Goal: Task Accomplishment & Management: Use online tool/utility

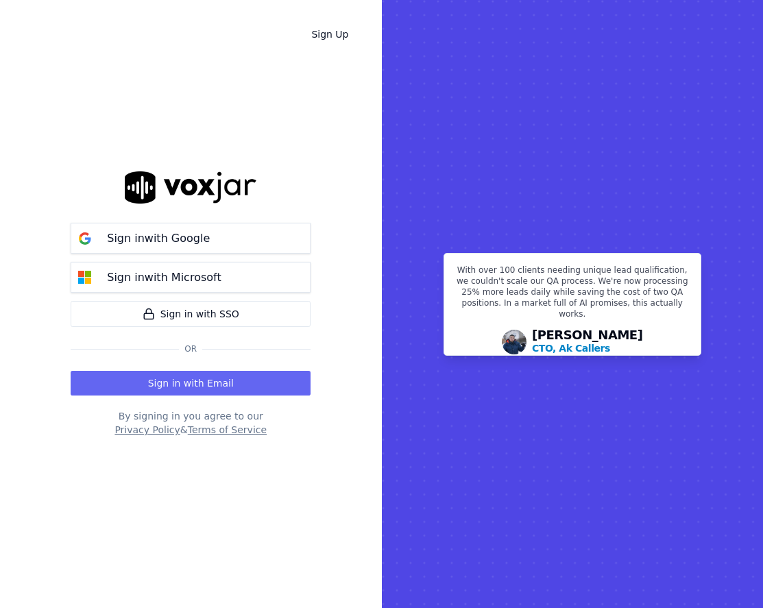
click at [170, 239] on p "Sign in with Google" at bounding box center [158, 238] width 103 height 16
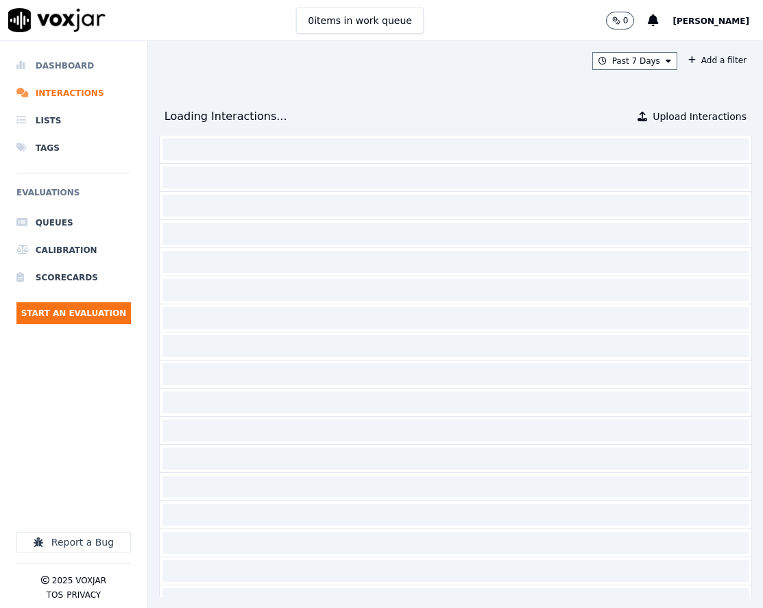
click at [91, 64] on li "Dashboard" at bounding box center [73, 65] width 114 height 27
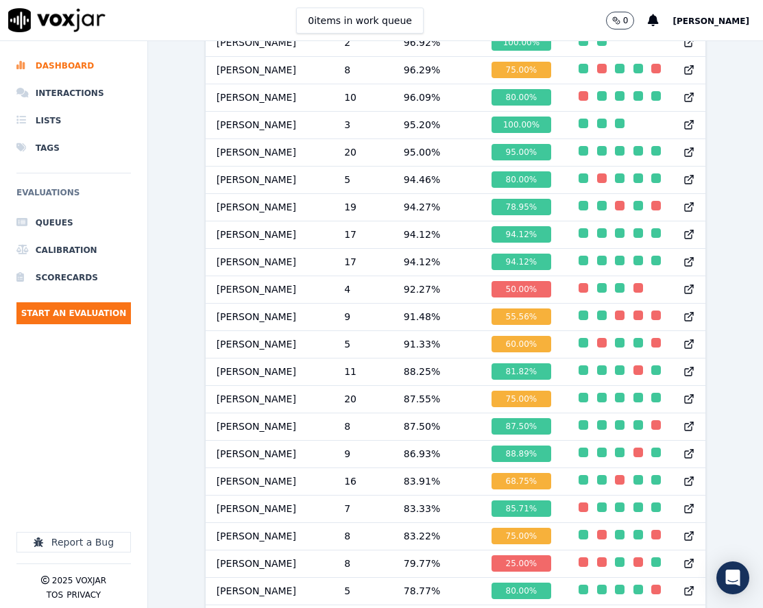
scroll to position [1028, 0]
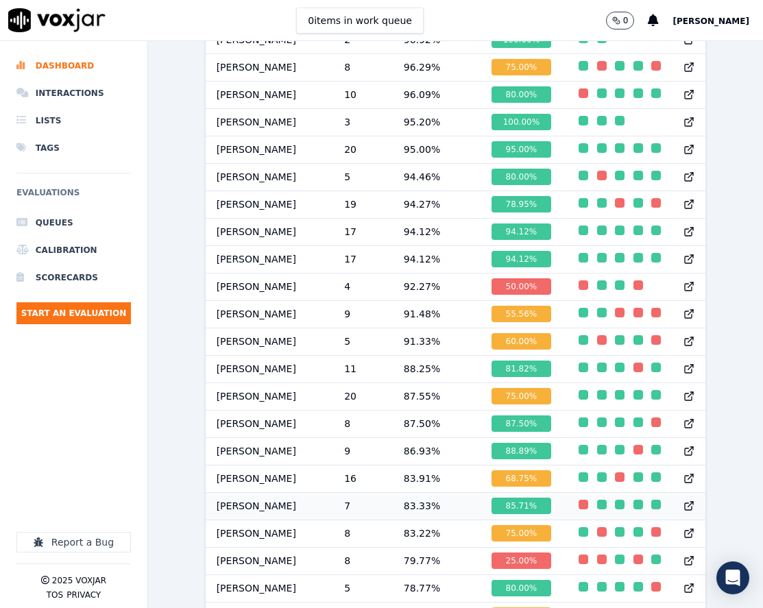
click at [579, 509] on div "button" at bounding box center [584, 505] width 10 height 10
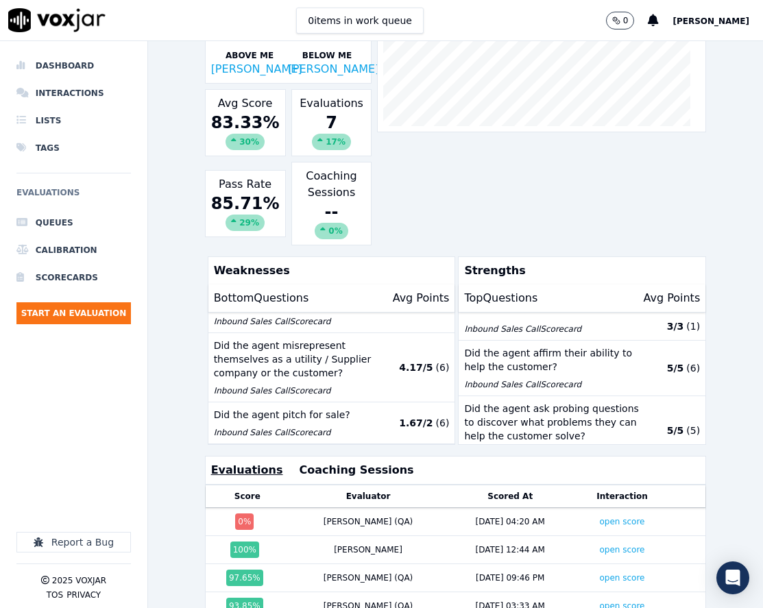
scroll to position [274, 0]
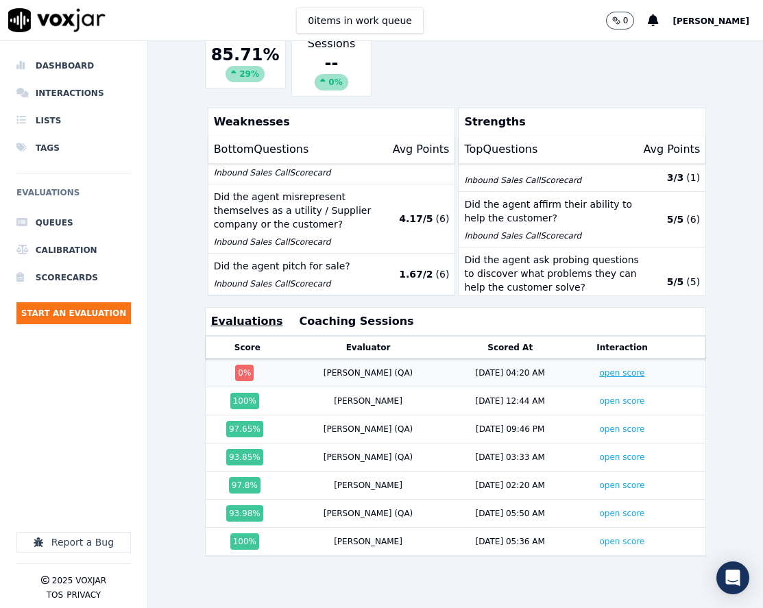
click at [599, 378] on link "open score" at bounding box center [621, 373] width 45 height 10
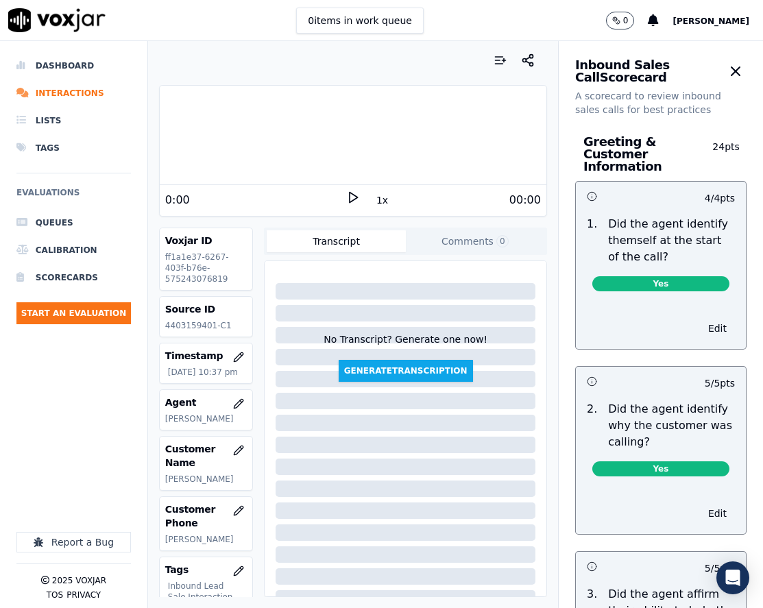
click at [191, 328] on p "4403159401-C1" at bounding box center [206, 325] width 82 height 11
copy p "4403159401"
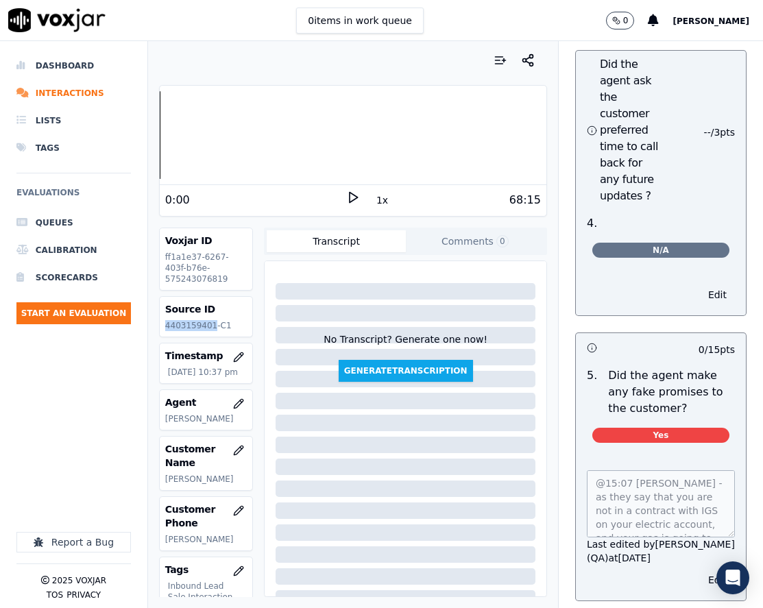
scroll to position [4387, 0]
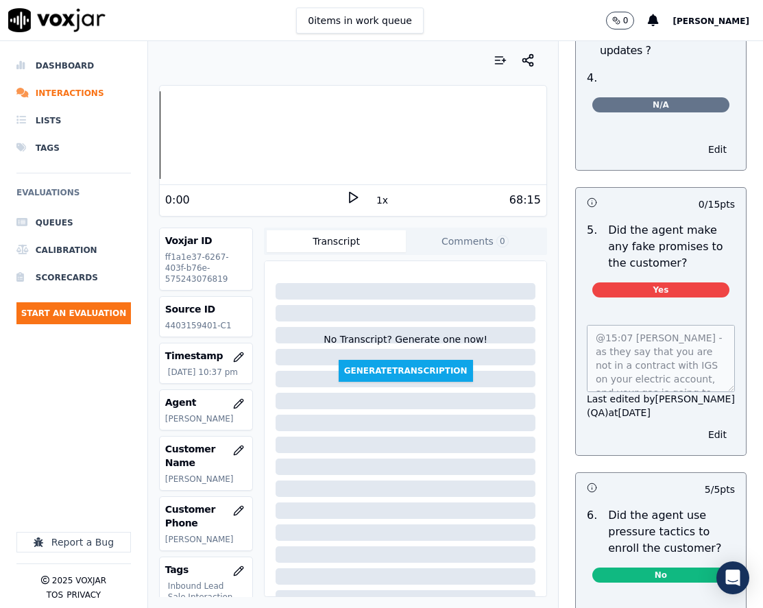
click at [692, 448] on div "@15:07 Stark - as they say that you are not in a contract with IGS on your elec…" at bounding box center [661, 381] width 170 height 147
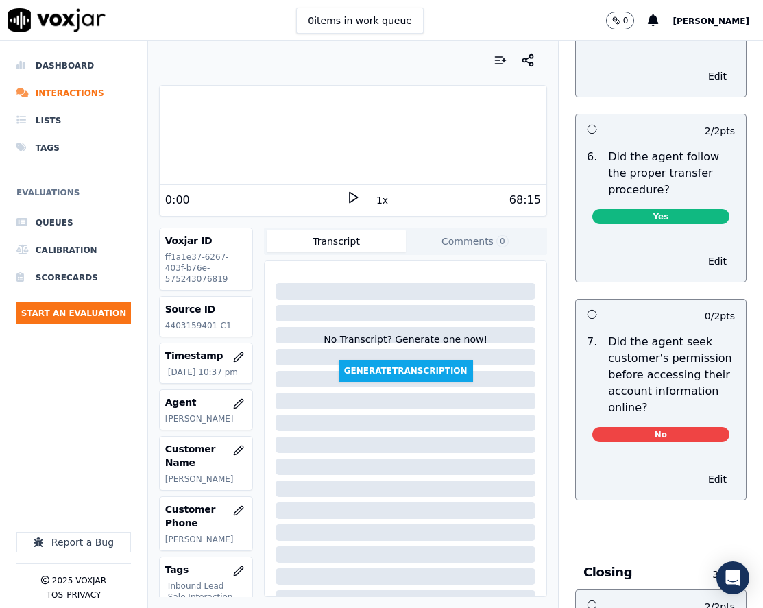
scroll to position [3127, 0]
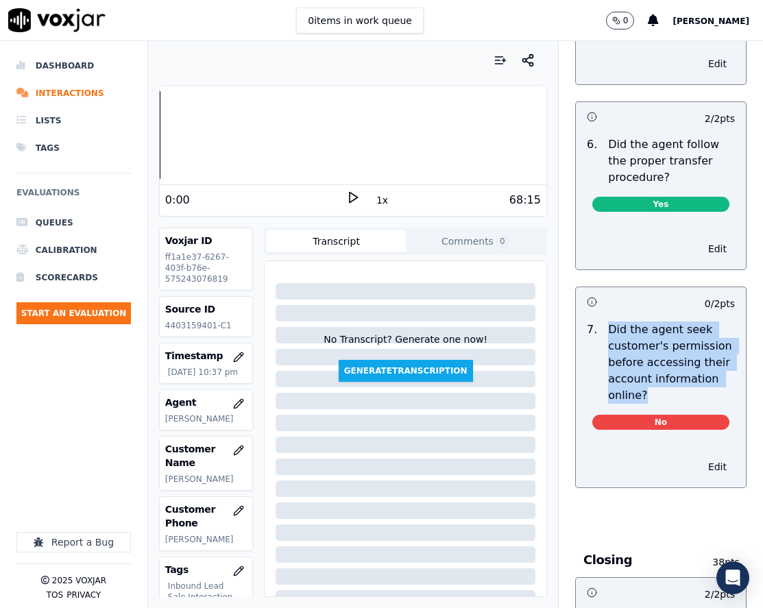
drag, startPoint x: 632, startPoint y: 407, endPoint x: 584, endPoint y: 337, distance: 84.2
click at [584, 337] on div "7 . Did the agent seek customer's permission before accessing their account inf…" at bounding box center [660, 363] width 159 height 82
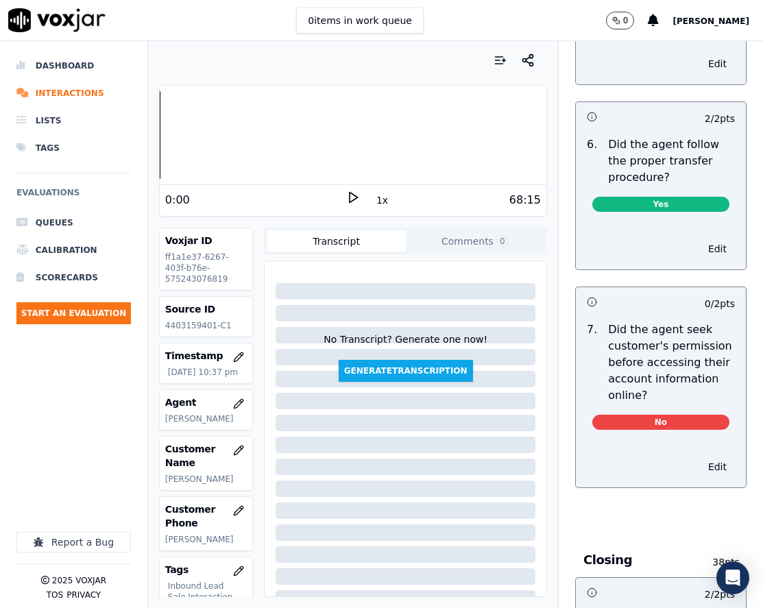
click at [186, 325] on p "4403159401-C1" at bounding box center [206, 325] width 82 height 11
copy p "4403159401"
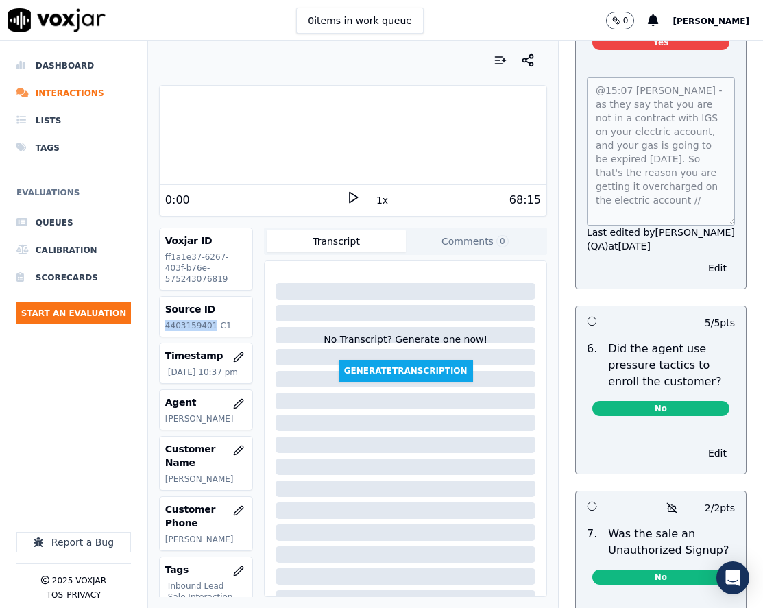
scroll to position [1, 0]
